Goal: Task Accomplishment & Management: Manage account settings

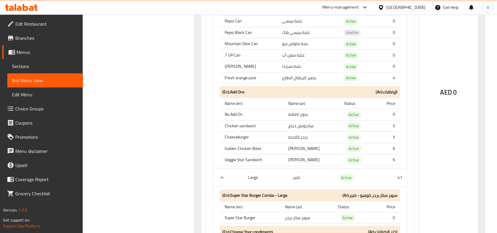
scroll to position [15198, 0]
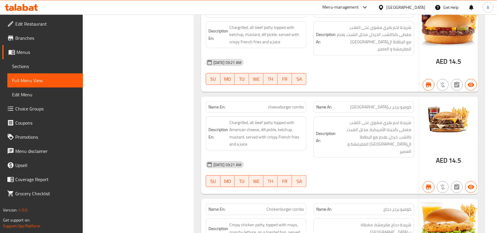
click at [285, 111] on div "Name En: cheeseburger combo" at bounding box center [256, 106] width 101 height 11
copy span "cheeseburger combo"
click at [284, 113] on div "Name En: cheeseburger combo" at bounding box center [256, 106] width 101 height 11
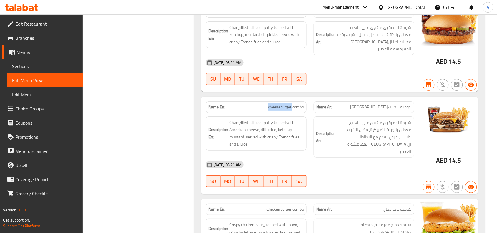
click at [284, 113] on div "Name En: cheeseburger combo" at bounding box center [256, 106] width 101 height 11
click at [283, 112] on div "Name En: cheeseburger combo" at bounding box center [256, 106] width 101 height 11
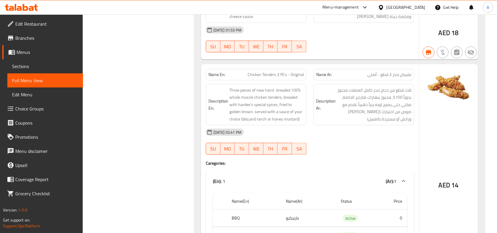
scroll to position [13611, 0]
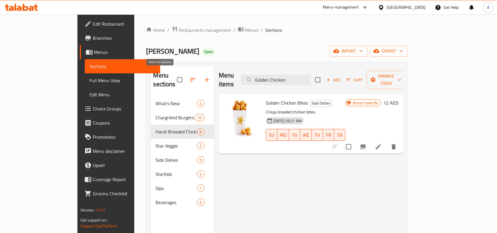
scroll to position [37, 0]
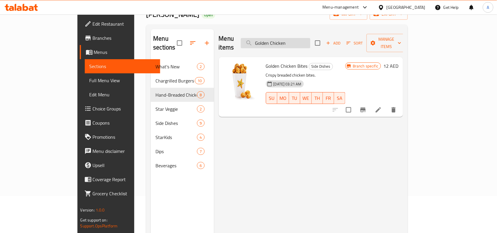
click at [290, 39] on input "Golden Chicken" at bounding box center [275, 43] width 69 height 10
paste input "New DBL Treat ML"
click at [297, 41] on input "GoNew DBL Treat MLlden Chicken" at bounding box center [275, 43] width 69 height 10
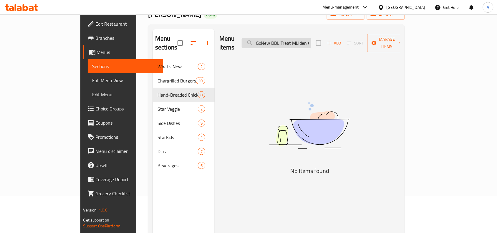
click at [297, 41] on input "GoNew DBL Treat MLlden Chicken" at bounding box center [276, 43] width 69 height 10
paste input "New DBL Treat ML"
type input "N"
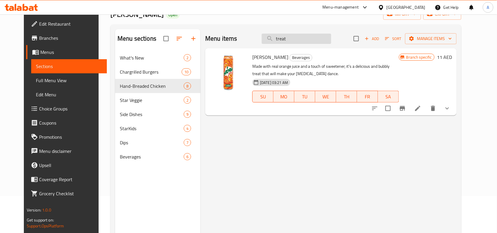
click at [294, 42] on input "treat" at bounding box center [296, 39] width 69 height 10
paste input "Monst Mush Thickburg"
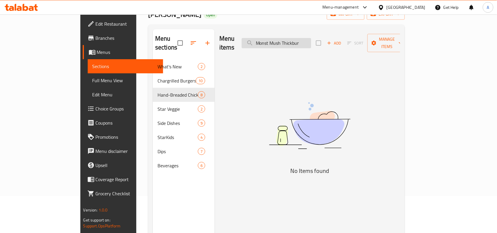
click at [311, 40] on input "Monst Mush Thickbur" at bounding box center [276, 43] width 69 height 10
click at [311, 38] on input "Monst Mush Thickbur" at bounding box center [276, 43] width 69 height 10
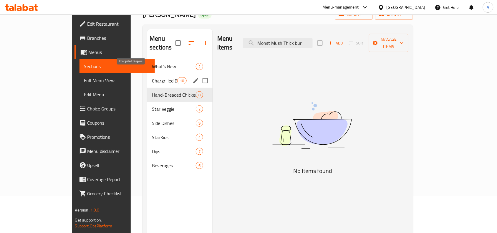
click at [152, 77] on span "Chargrilled Burgers" at bounding box center [164, 80] width 25 height 7
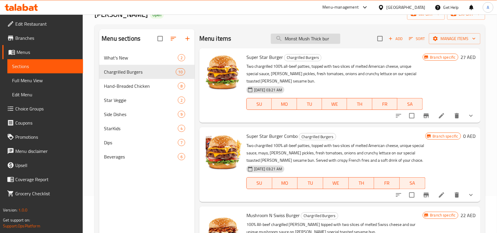
drag, startPoint x: 313, startPoint y: 32, endPoint x: 309, endPoint y: 40, distance: 9.3
click at [311, 34] on div "Menu items Monst Mush Thick bur Add Sort Manage items" at bounding box center [339, 38] width 281 height 19
click at [309, 40] on input "Monst Mush Thick bur" at bounding box center [305, 39] width 69 height 10
click at [294, 43] on input "Monst Mush Thick bur" at bounding box center [305, 39] width 69 height 10
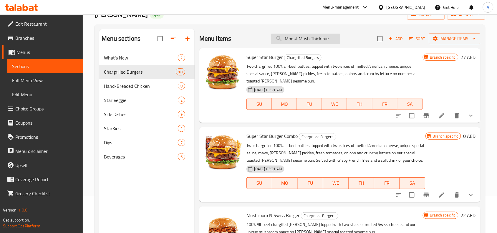
click at [294, 43] on input "Monst Mush Thick bur" at bounding box center [305, 39] width 69 height 10
paste input "cheeseburger combo"
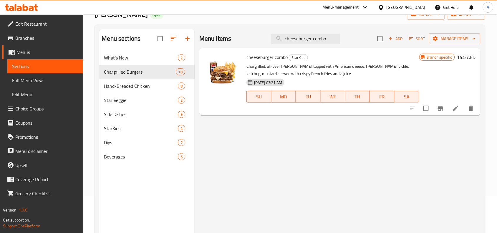
click at [443, 108] on icon "Branch-specific-item" at bounding box center [440, 108] width 7 height 7
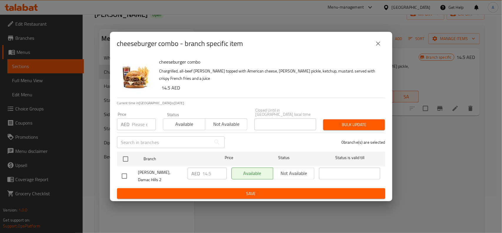
click at [380, 115] on div "Price AED Price Status Available Not available Closed Until in United Arab Emir…" at bounding box center [251, 118] width 275 height 29
click at [377, 47] on icon "close" at bounding box center [378, 43] width 7 height 7
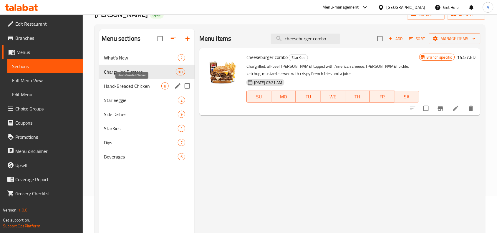
click at [147, 89] on span "Hand-Breaded Chicken" at bounding box center [132, 85] width 57 height 7
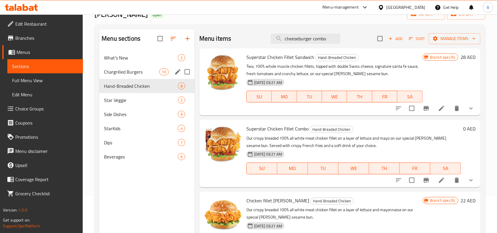
click at [150, 73] on span "Chargrilled Burgers" at bounding box center [131, 71] width 55 height 7
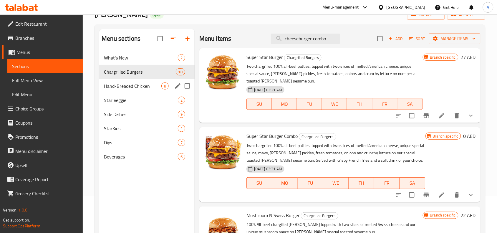
click at [149, 82] on div "Hand-Breaded Chicken 8" at bounding box center [146, 86] width 95 height 14
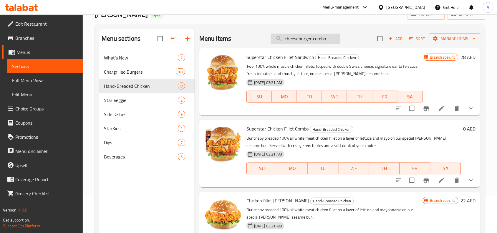
click at [310, 36] on input "cheeseburger combo" at bounding box center [305, 39] width 69 height 10
paste input "Veggie Burgr Star ML"
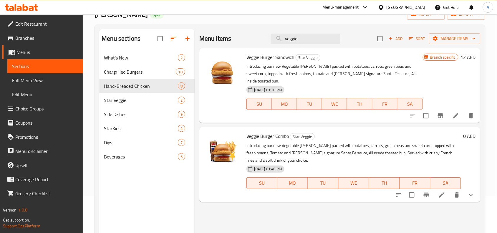
type input "Veggie"
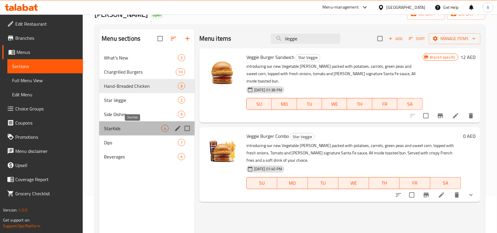
click at [127, 128] on span "StarKids" at bounding box center [132, 128] width 57 height 7
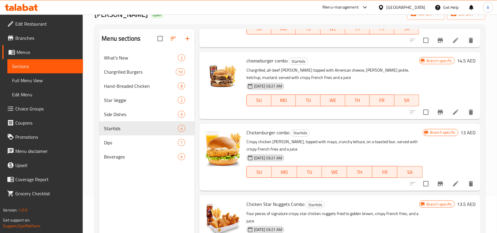
scroll to position [68, 0]
click at [270, 136] on span "Chickenburger combo" at bounding box center [267, 132] width 43 height 9
copy h6 "Chickenburger combo"
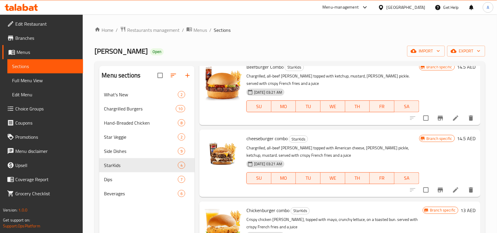
scroll to position [0, 0]
